Goal: Task Accomplishment & Management: Use online tool/utility

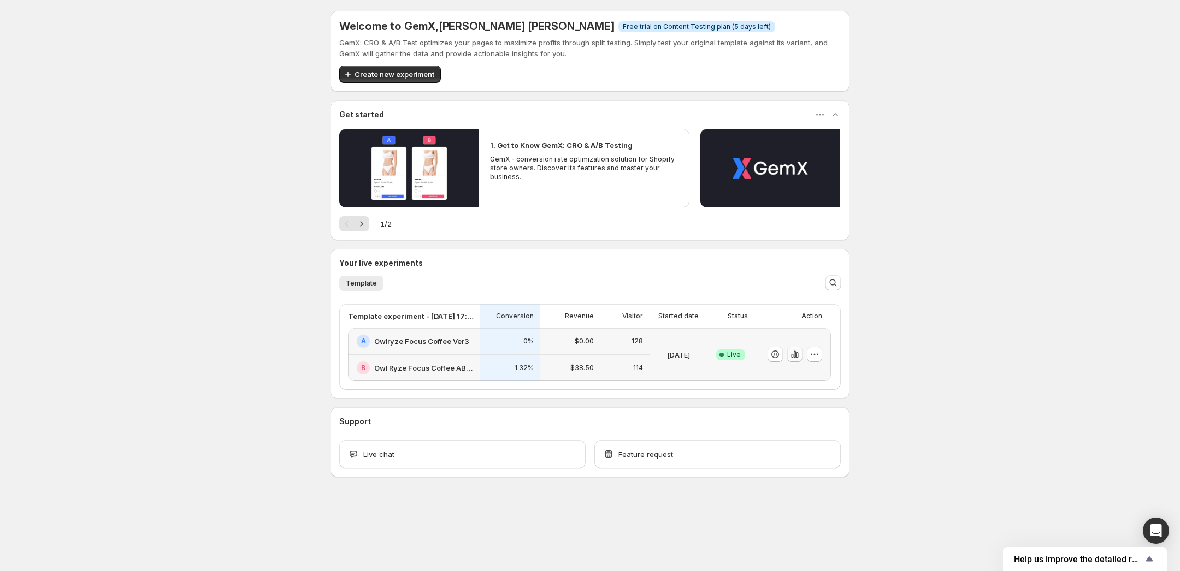
click at [796, 356] on icon "button" at bounding box center [797, 355] width 2 height 6
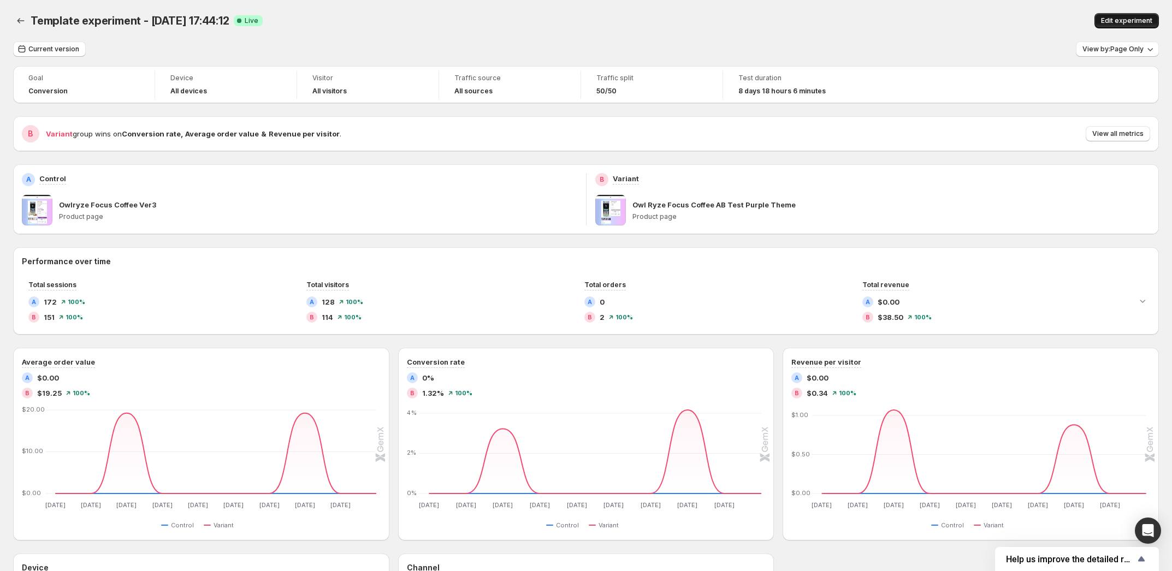
click at [1118, 19] on span "Edit experiment" at bounding box center [1126, 20] width 51 height 9
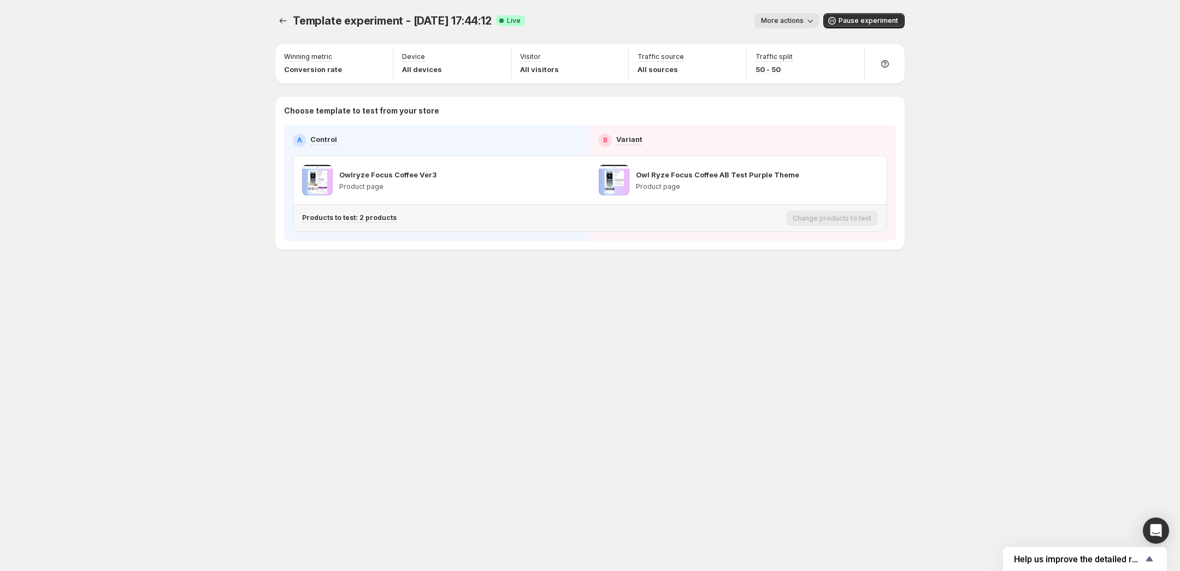
click at [435, 215] on div "Products to test: 2 products" at bounding box center [541, 218] width 479 height 9
click at [367, 217] on p "Products to test: 2 products" at bounding box center [349, 218] width 94 height 9
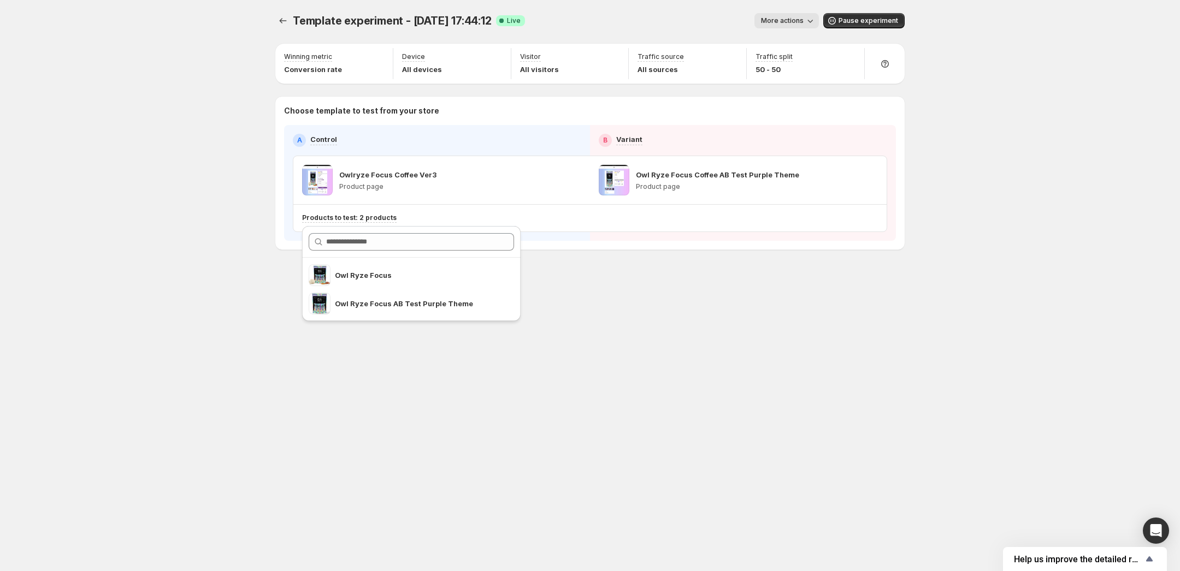
click at [627, 403] on div "Template experiment - [DATE] 17:44:12. This page is ready Template experiment -…" at bounding box center [589, 285] width 655 height 571
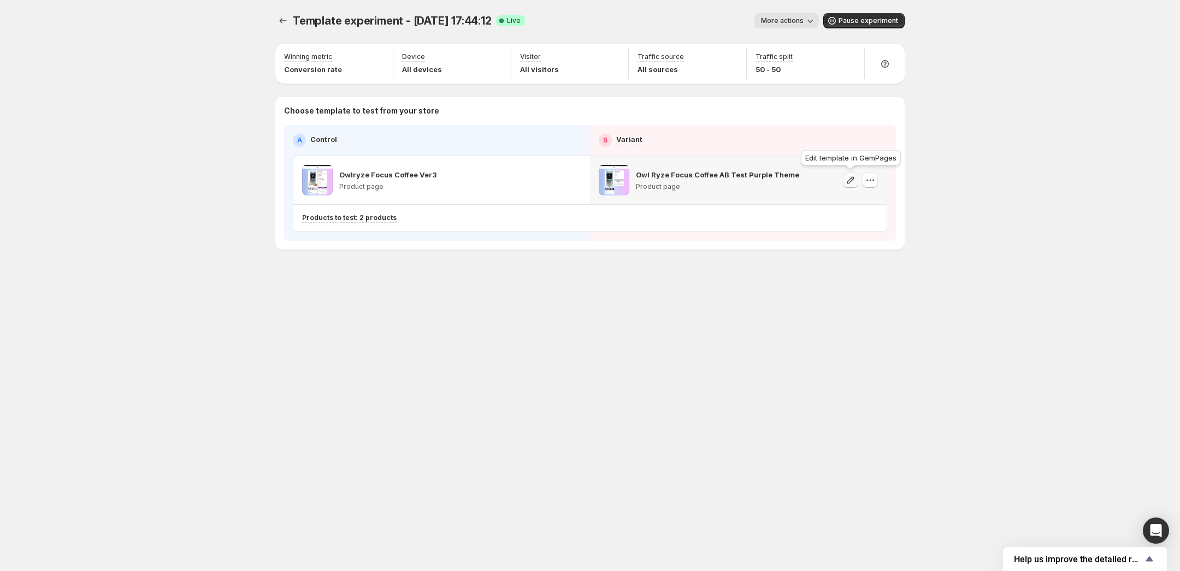
click at [847, 181] on icon "button" at bounding box center [850, 179] width 7 height 7
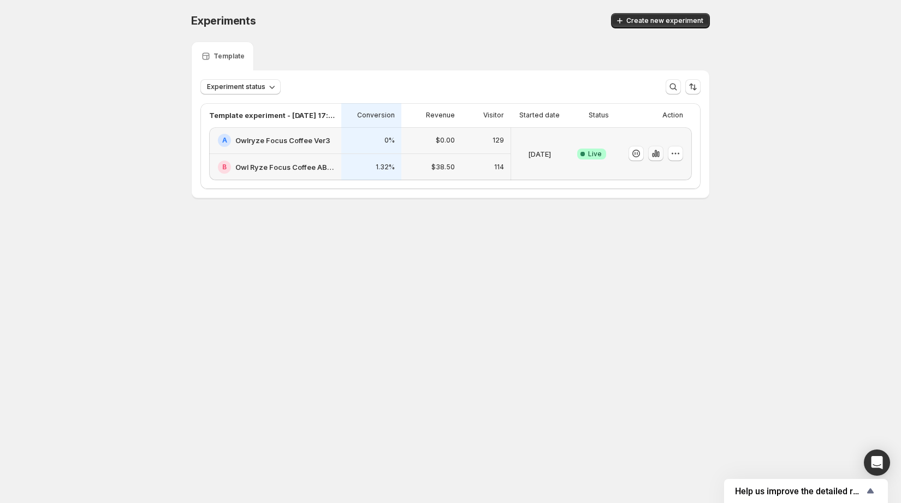
click at [654, 150] on icon "button" at bounding box center [655, 153] width 11 height 11
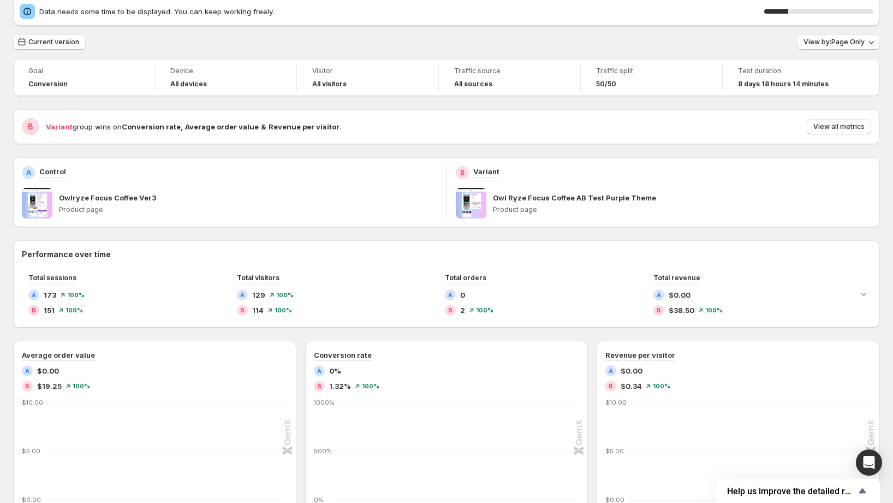
scroll to position [48, 0]
